Goal: Information Seeking & Learning: Check status

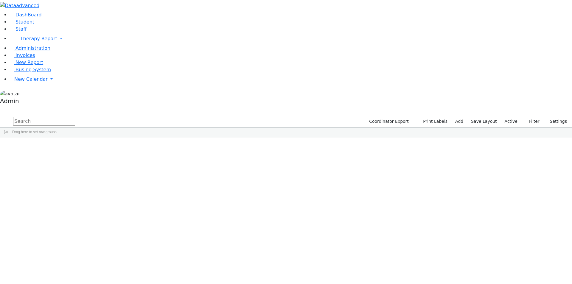
drag, startPoint x: 37, startPoint y: 150, endPoint x: 68, endPoint y: 147, distance: 30.9
click at [68, 137] on div "DashBoard Student Staff Therapy Report Student Old Calendar Report Admin" at bounding box center [286, 68] width 572 height 137
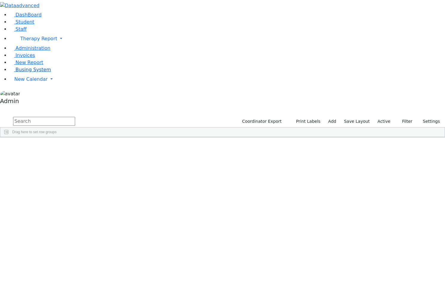
click at [13, 72] on link "Busing System" at bounding box center [30, 70] width 41 height 6
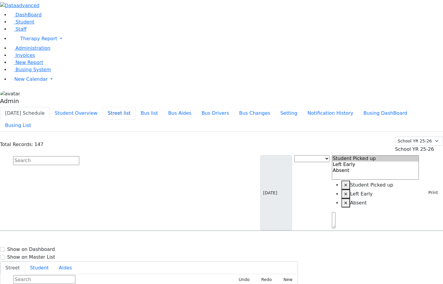
click at [136, 107] on button "Street list" at bounding box center [119, 113] width 33 height 13
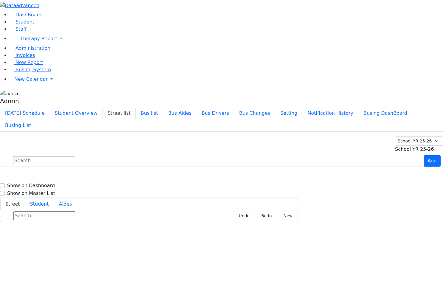
click at [419, 146] on span "School YR 25-26" at bounding box center [414, 149] width 39 height 6
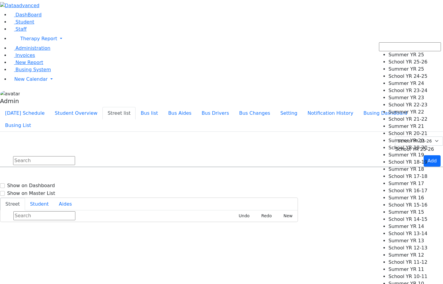
select select "210"
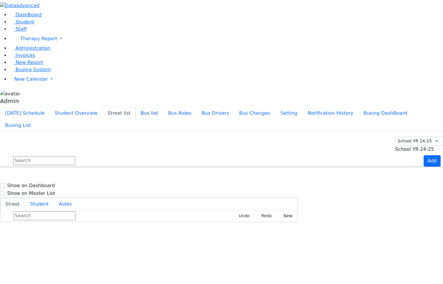
click at [163, 107] on button "Bus list" at bounding box center [149, 113] width 27 height 13
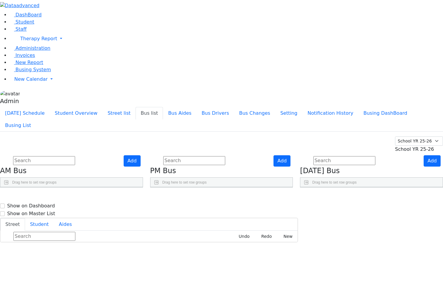
click at [413, 146] on span "School YR 25-26" at bounding box center [414, 149] width 39 height 6
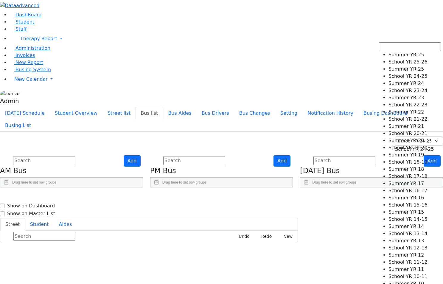
click at [408, 146] on span "School YR 24-25" at bounding box center [414, 149] width 39 height 6
click at [404, 146] on span "School YR 25-26" at bounding box center [414, 149] width 39 height 6
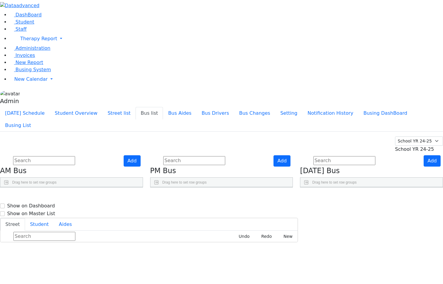
drag, startPoint x: 78, startPoint y: 84, endPoint x: 91, endPoint y: 85, distance: 12.8
click at [21, 187] on div at bounding box center [19, 192] width 2 height 10
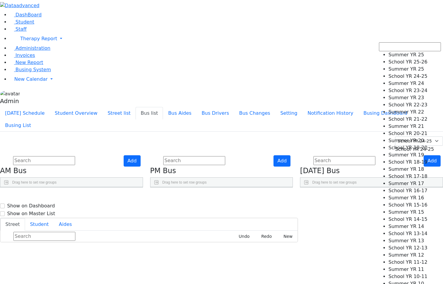
click at [418, 146] on span "School YR 24-25" at bounding box center [414, 149] width 39 height 6
select select "212"
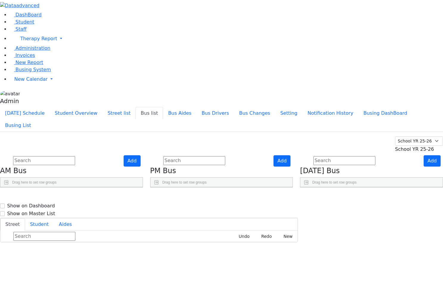
click at [434, 146] on span at bounding box center [434, 149] width 0 height 6
click at [174, 4] on div "DashBoard Student Staff Therapy Report Student Old Calendar Report Admin" at bounding box center [221, 121] width 443 height 242
click at [136, 107] on button "Street list" at bounding box center [119, 113] width 33 height 13
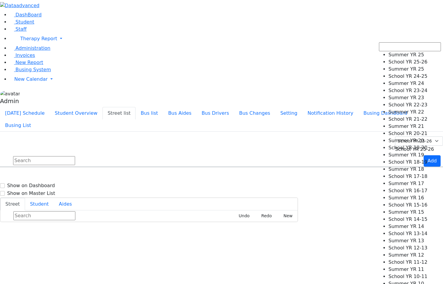
click at [423, 146] on span "School YR 25-26" at bounding box center [414, 149] width 39 height 6
click at [431, 146] on span at bounding box center [431, 149] width 0 height 6
select select "212"
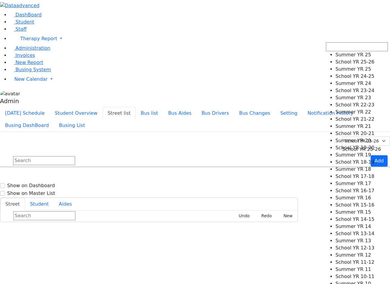
click at [371, 146] on span "School YR 25-26" at bounding box center [361, 149] width 39 height 6
click at [293, 107] on div "Today's Schedule Student Overview Street list Bus list Bus Aides Bus Drivers Bu…" at bounding box center [195, 122] width 390 height 30
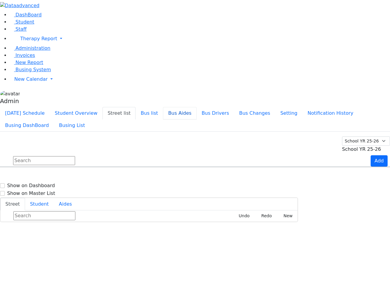
click at [196, 107] on button "Bus Aides" at bounding box center [179, 113] width 33 height 13
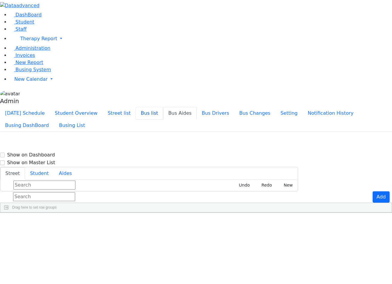
click at [163, 107] on button "Bus list" at bounding box center [149, 113] width 27 height 13
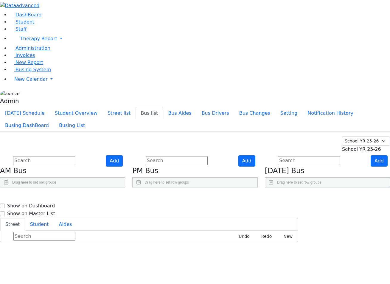
click at [163, 107] on button "Bus list" at bounding box center [149, 113] width 27 height 13
click at [136, 107] on button "Street list" at bounding box center [119, 113] width 33 height 13
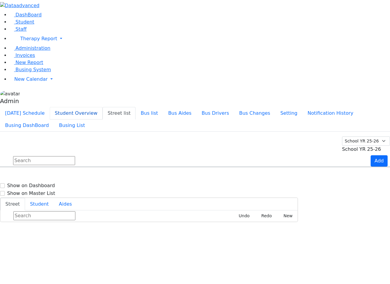
click at [103, 107] on button "Student Overview" at bounding box center [76, 113] width 53 height 13
click at [136, 107] on button "Street list" at bounding box center [119, 113] width 33 height 13
click at [50, 107] on button "[DATE] Schedule" at bounding box center [25, 113] width 50 height 13
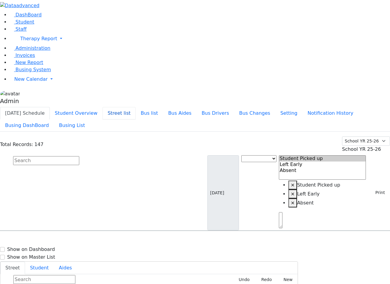
click at [136, 107] on button "Street list" at bounding box center [119, 113] width 33 height 13
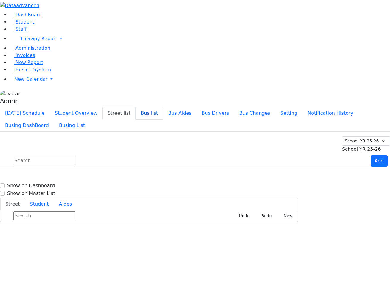
drag, startPoint x: 200, startPoint y: 11, endPoint x: 171, endPoint y: 9, distance: 28.9
click at [163, 107] on button "Bus list" at bounding box center [149, 113] width 27 height 13
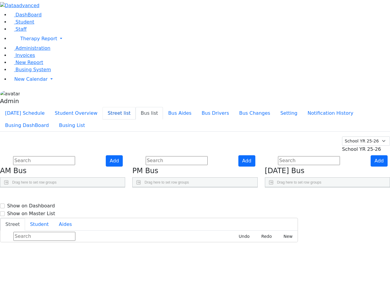
click at [136, 107] on button "Street list" at bounding box center [119, 113] width 33 height 13
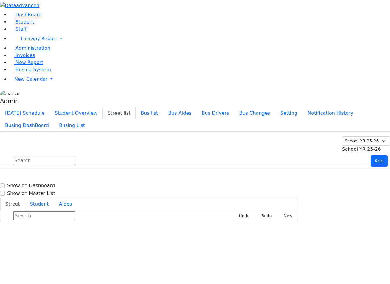
click at [163, 107] on li "Bus list" at bounding box center [149, 113] width 27 height 12
click at [163, 107] on button "Bus list" at bounding box center [149, 113] width 27 height 13
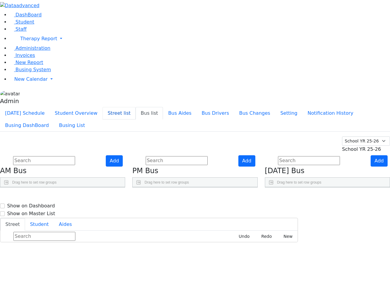
click at [136, 107] on button "Street list" at bounding box center [119, 113] width 33 height 13
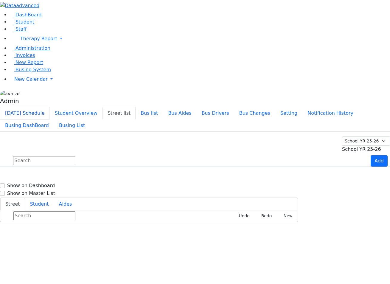
click at [50, 107] on button "[DATE] Schedule" at bounding box center [25, 113] width 50 height 13
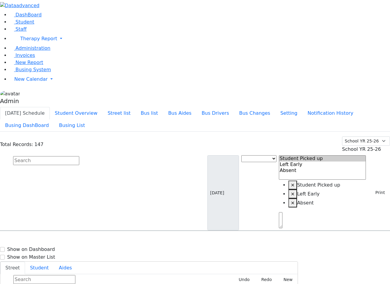
click at [79, 156] on input "text" at bounding box center [46, 160] width 66 height 9
type input "aaron"
click at [79, 156] on input "text" at bounding box center [46, 160] width 66 height 9
type input "6510579"
click at [50, 107] on button "[DATE] Schedule" at bounding box center [25, 113] width 50 height 13
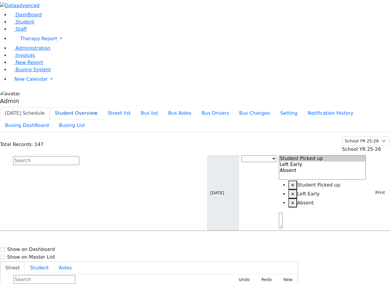
click at [103, 107] on button "Student Overview" at bounding box center [76, 113] width 53 height 13
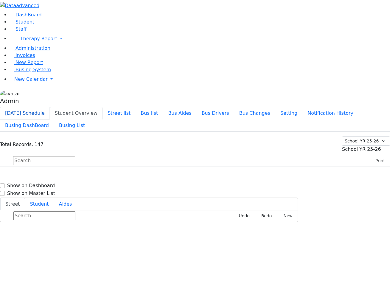
click at [50, 107] on button "[DATE] Schedule" at bounding box center [25, 113] width 50 height 13
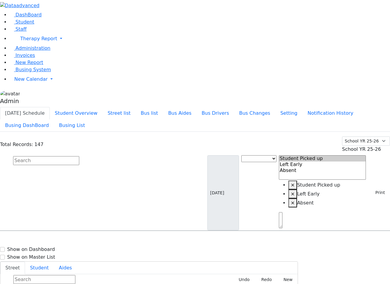
click at [79, 156] on input "text" at bounding box center [46, 160] width 66 height 9
type input "aaron"
click at [24, 25] on link "Student" at bounding box center [22, 22] width 25 height 6
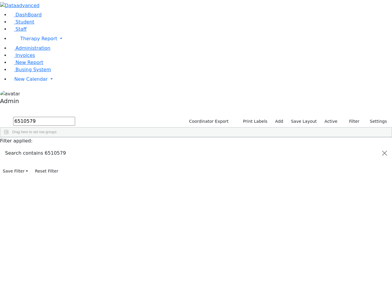
type input "6510579"
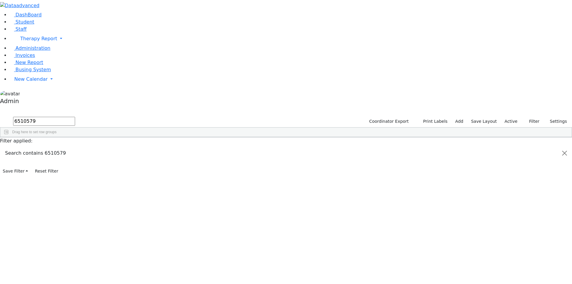
click at [32, 147] on div "Perl" at bounding box center [16, 151] width 32 height 8
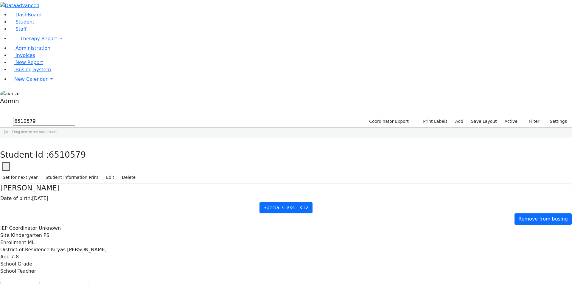
click at [140, 281] on button "Recommendation" at bounding box center [114, 287] width 52 height 13
checkbox input "true"
click at [49, 232] on span "Kindergarten PS" at bounding box center [30, 235] width 38 height 6
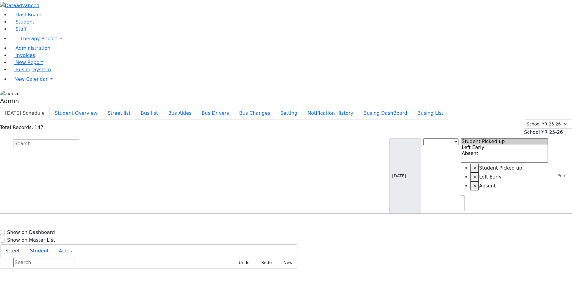
click at [79, 139] on input "text" at bounding box center [46, 143] width 66 height 9
type input "aar"
click at [79, 139] on input "aar" at bounding box center [46, 143] width 66 height 9
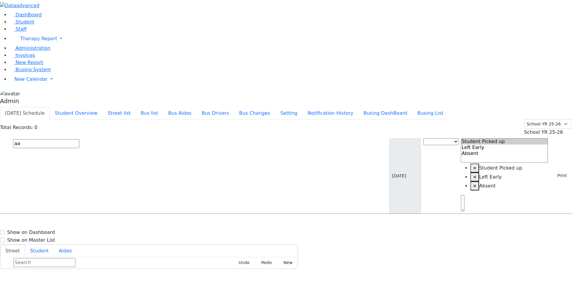
type input "aar"
click at [79, 139] on input "text" at bounding box center [46, 143] width 66 height 9
type input "aar"
